Goal: Information Seeking & Learning: Learn about a topic

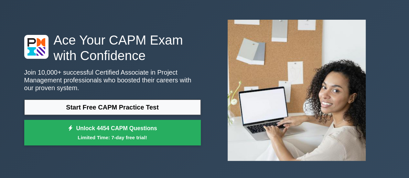
scroll to position [21, 0]
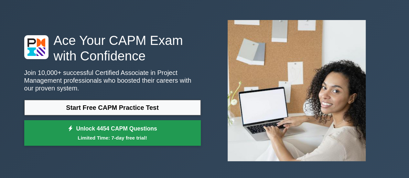
click at [120, 136] on small "Limited Time: 7-day free trial!" at bounding box center [112, 137] width 160 height 7
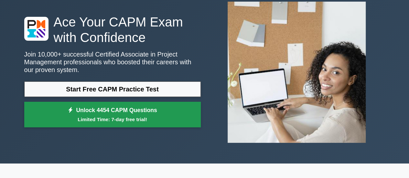
scroll to position [0, 0]
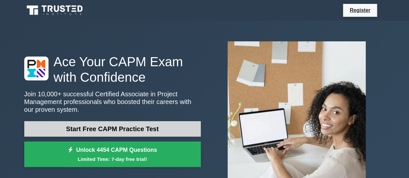
click at [98, 130] on link "Start Free CAPM Practice Test" at bounding box center [112, 129] width 177 height 16
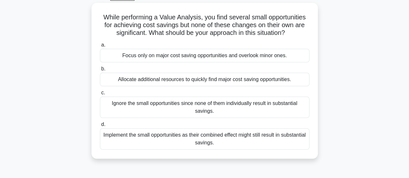
scroll to position [55, 0]
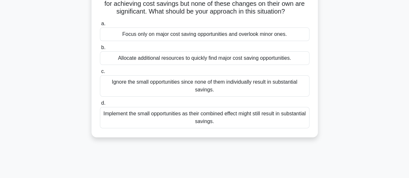
click at [135, 121] on div "Implement the small opportunities as their combined effect might still result i…" at bounding box center [205, 117] width 210 height 21
click at [100, 105] on input "d. Implement the small opportunities as their combined effect might still resul…" at bounding box center [100, 103] width 0 height 4
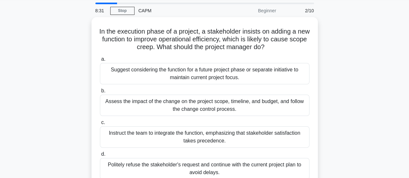
scroll to position [13, 0]
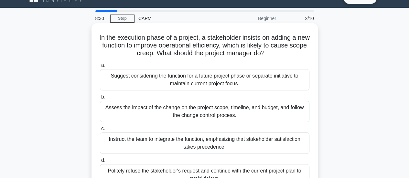
click at [138, 115] on div "Assess the impact of the change on the project scope, timeline, and budget, and…" at bounding box center [205, 111] width 210 height 21
click at [100, 99] on input "b. Assess the impact of the change on the project scope, timeline, and budget, …" at bounding box center [100, 97] width 0 height 4
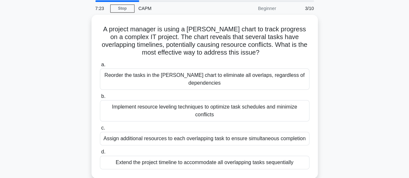
scroll to position [22, 0]
click at [193, 104] on div "Implement resource leveling techniques to optimize task schedules and minimize …" at bounding box center [205, 110] width 210 height 21
click at [100, 98] on input "b. Implement resource leveling techniques to optimize task schedules and minimi…" at bounding box center [100, 96] width 0 height 4
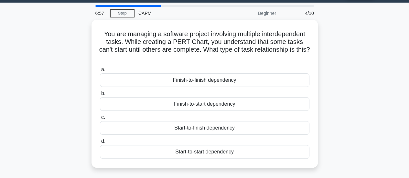
scroll to position [17, 0]
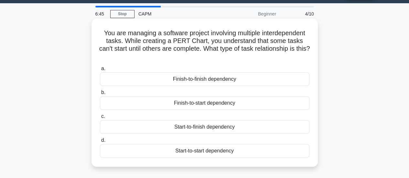
click at [188, 126] on div "Start-to-finish dependency" at bounding box center [205, 127] width 210 height 14
click at [100, 119] on input "c. Start-to-finish dependency" at bounding box center [100, 116] width 0 height 4
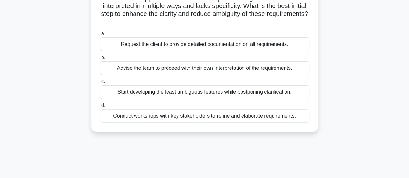
scroll to position [62, 0]
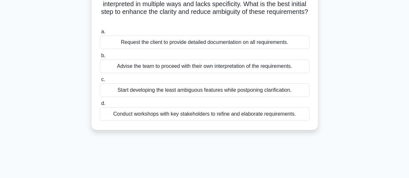
click at [225, 112] on div "Conduct workshops with key stakeholders to refine and elaborate requirements." at bounding box center [205, 114] width 210 height 14
click at [100, 106] on input "d. Conduct workshops with key stakeholders to refine and elaborate requirements." at bounding box center [100, 104] width 0 height 4
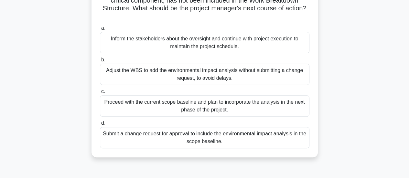
scroll to position [65, 0]
click at [136, 140] on div "Submit a change request for approval to include the environmental impact analys…" at bounding box center [205, 137] width 210 height 21
click at [100, 126] on input "d. Submit a change request for approval to include the environmental impact ana…" at bounding box center [100, 124] width 0 height 4
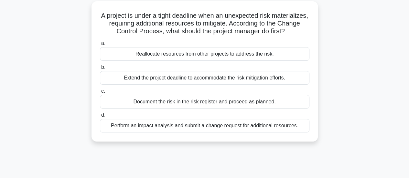
scroll to position [37, 0]
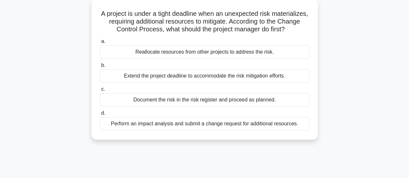
click at [152, 131] on div "Perform an impact analysis and submit a change request for additional resources." at bounding box center [205, 124] width 210 height 14
click at [100, 115] on input "d. Perform an impact analysis and submit a change request for additional resour…" at bounding box center [100, 113] width 0 height 4
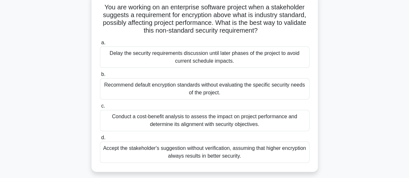
scroll to position [45, 0]
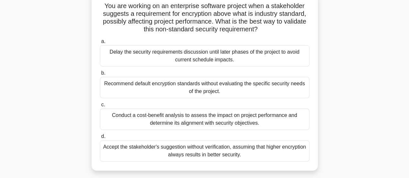
click at [180, 125] on div "Conduct a cost-benefit analysis to assess the impact on project performance and…" at bounding box center [205, 119] width 210 height 21
click at [100, 107] on input "c. Conduct a cost-benefit analysis to assess the impact on project performance …" at bounding box center [100, 105] width 0 height 4
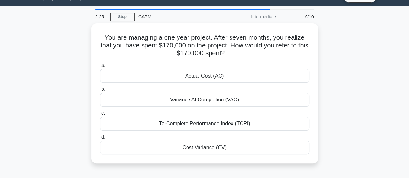
scroll to position [15, 0]
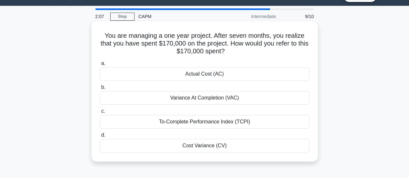
click at [228, 144] on div "Cost Variance (CV)" at bounding box center [205, 146] width 210 height 14
click at [100, 137] on input "d. Cost Variance (CV)" at bounding box center [100, 135] width 0 height 4
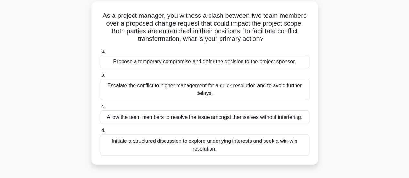
scroll to position [38, 0]
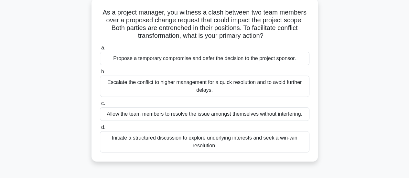
click at [212, 137] on div "Initiate a structured discussion to explore underlying interests and seek a win…" at bounding box center [205, 141] width 210 height 21
click at [100, 130] on input "d. Initiate a structured discussion to explore underlying interests and seek a …" at bounding box center [100, 127] width 0 height 4
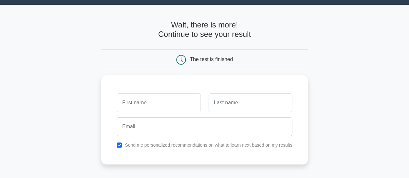
scroll to position [16, 0]
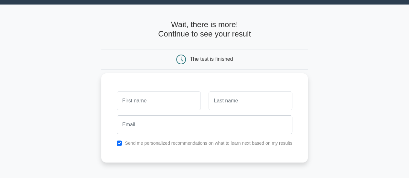
click at [171, 109] on input "text" at bounding box center [159, 101] width 84 height 19
type input "[PERSON_NAME]"
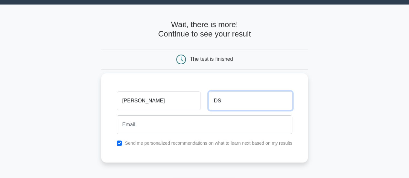
type input "D"
type input "[PERSON_NAME]"
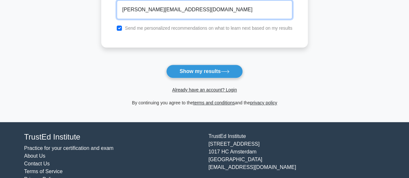
scroll to position [132, 0]
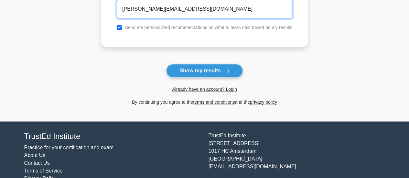
type input "[PERSON_NAME][EMAIL_ADDRESS][DOMAIN_NAME]"
click at [121, 28] on input "checkbox" at bounding box center [119, 27] width 5 height 5
checkbox input "false"
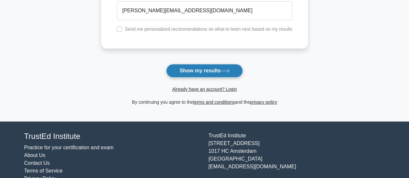
click at [202, 75] on button "Show my results" at bounding box center [204, 71] width 76 height 14
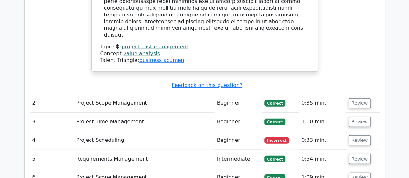
scroll to position [837, 0]
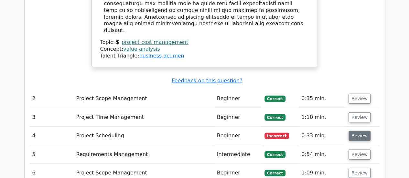
click at [355, 131] on button "Review" at bounding box center [360, 136] width 22 height 10
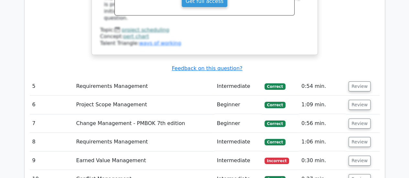
scroll to position [1184, 0]
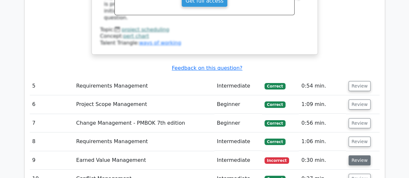
click at [362, 156] on button "Review" at bounding box center [360, 161] width 22 height 10
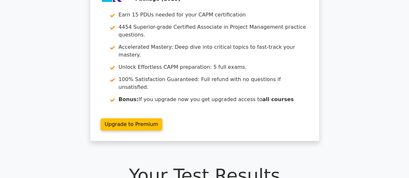
scroll to position [0, 0]
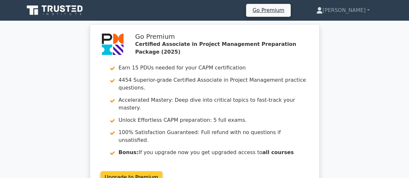
click at [135, 171] on link "Upgrade to Premium" at bounding box center [132, 177] width 62 height 12
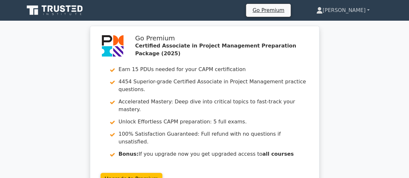
click at [353, 12] on link "[PERSON_NAME]" at bounding box center [343, 10] width 84 height 13
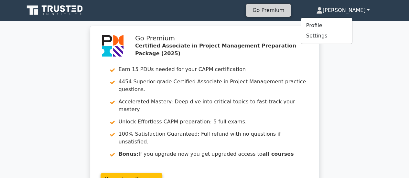
click at [281, 9] on link "Go Premium" at bounding box center [268, 10] width 39 height 9
